Goal: Task Accomplishment & Management: Manage account settings

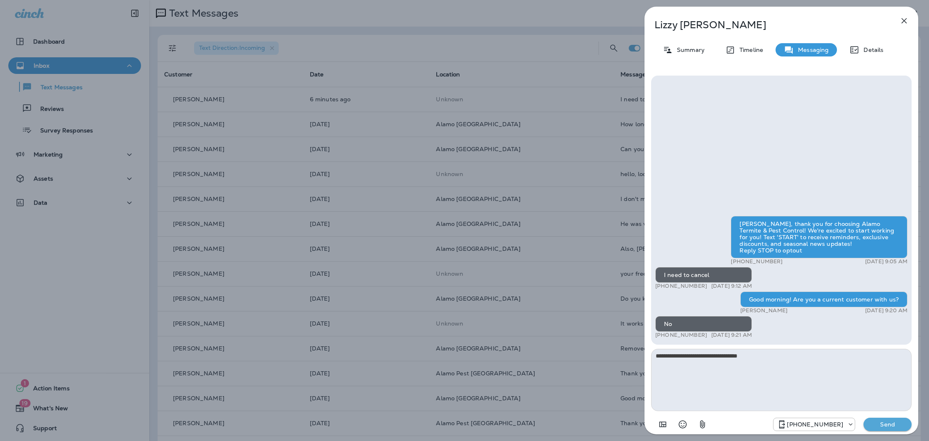
click at [898, 424] on p "Send" at bounding box center [887, 423] width 35 height 7
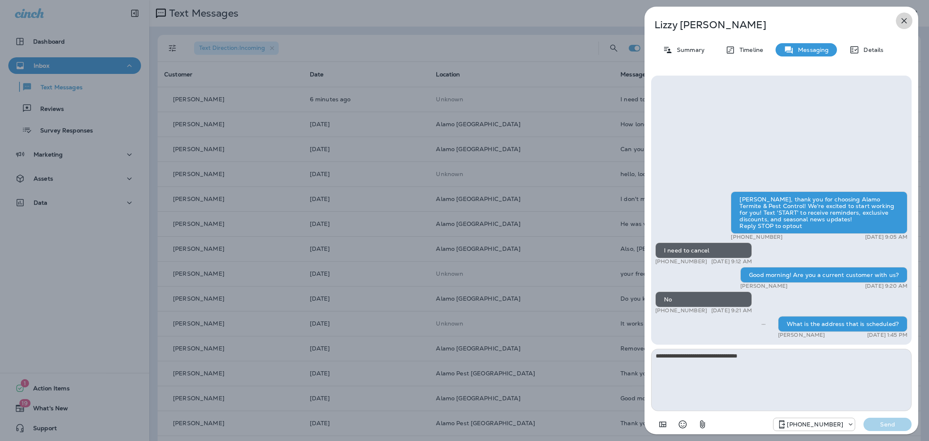
click at [903, 16] on icon "button" at bounding box center [904, 21] width 10 height 10
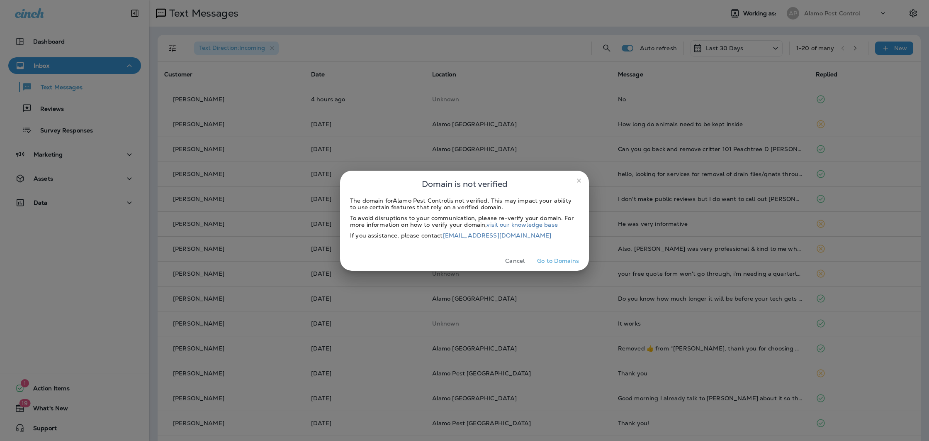
click at [521, 260] on button "Cancel" at bounding box center [514, 260] width 31 height 13
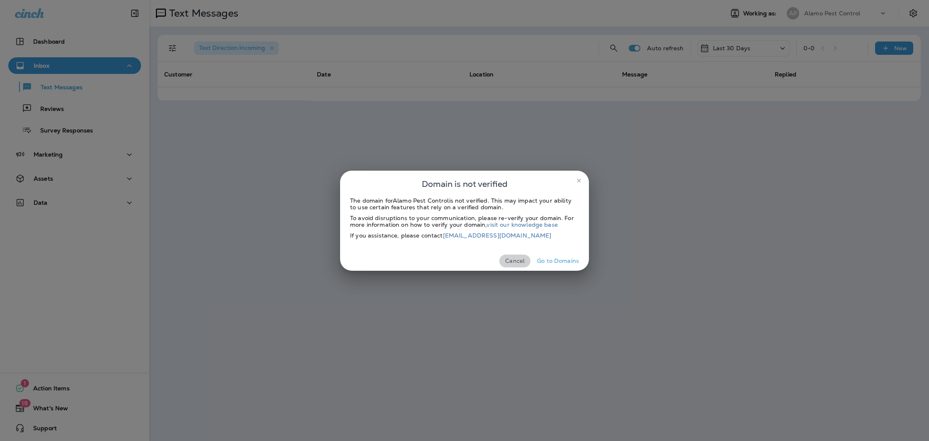
click at [519, 262] on button "Cancel" at bounding box center [514, 260] width 31 height 13
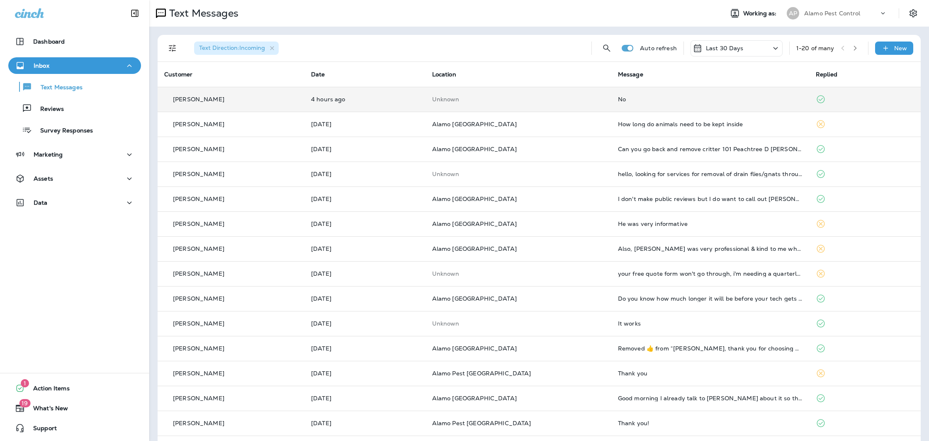
click at [656, 106] on td "No" at bounding box center [710, 99] width 198 height 25
